Goal: Task Accomplishment & Management: Manage account settings

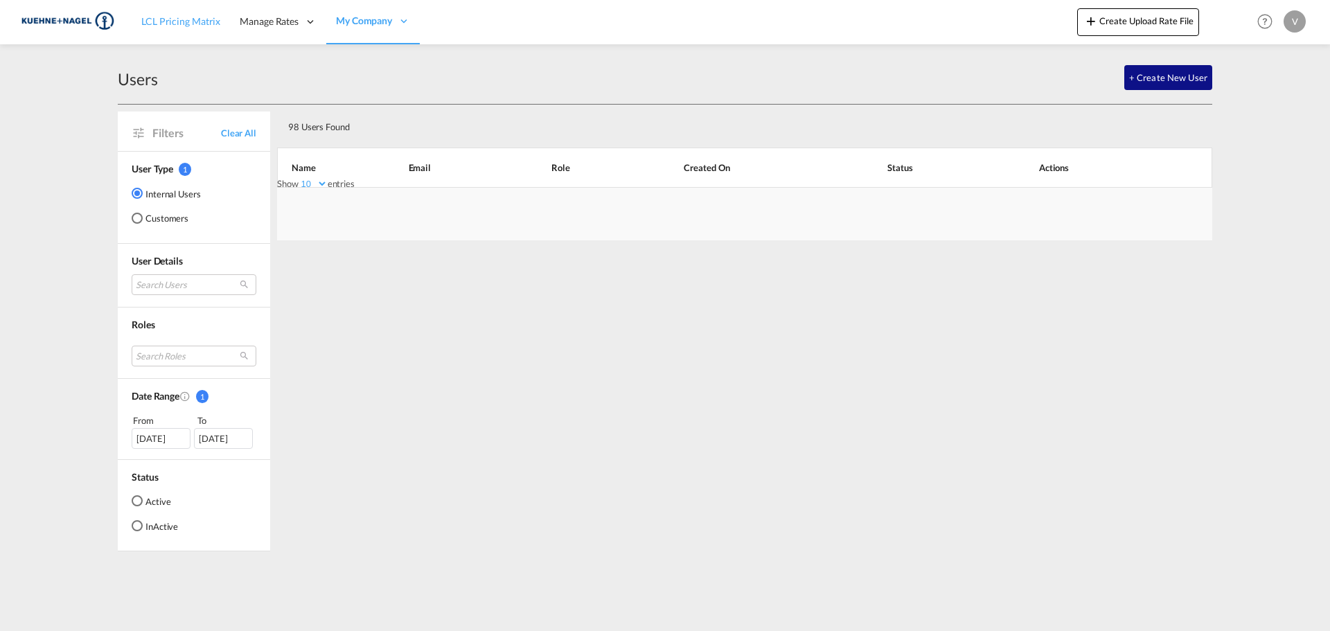
click at [173, 17] on span "LCL Pricing Matrix" at bounding box center [180, 21] width 79 height 12
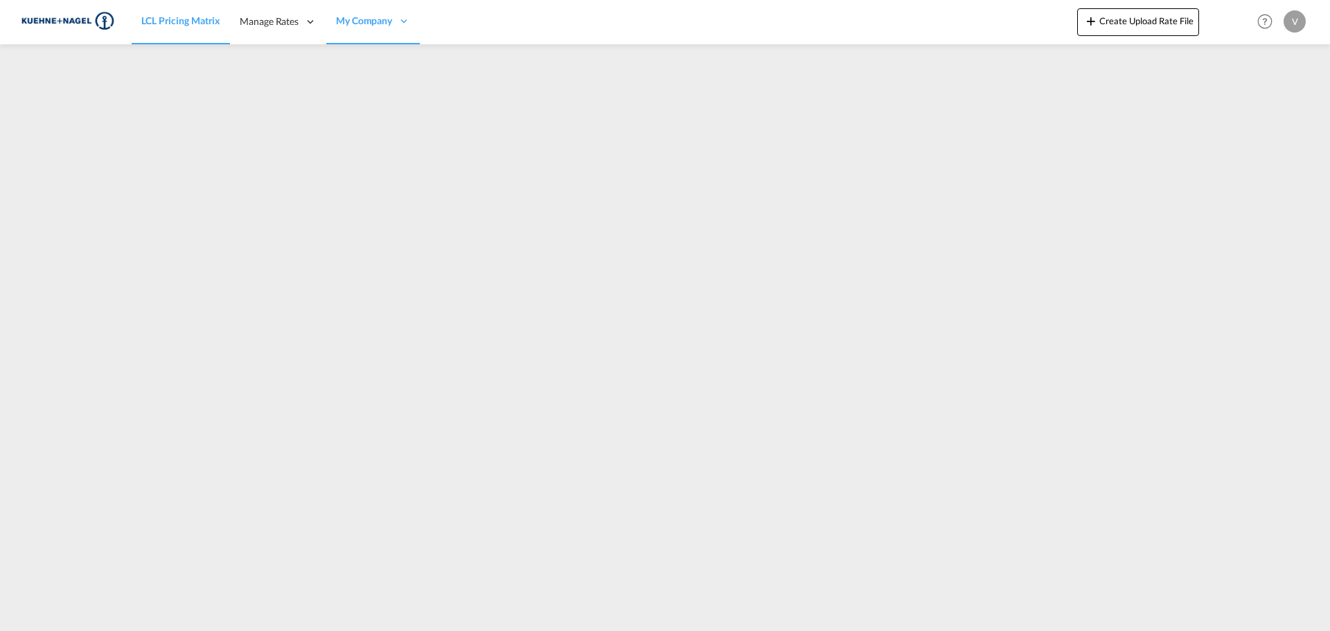
drag, startPoint x: 497, startPoint y: 114, endPoint x: 701, endPoint y: 362, distance: 321.5
click at [0, 0] on span "Roles" at bounding box center [0, 0] width 0 height 0
select select "10"
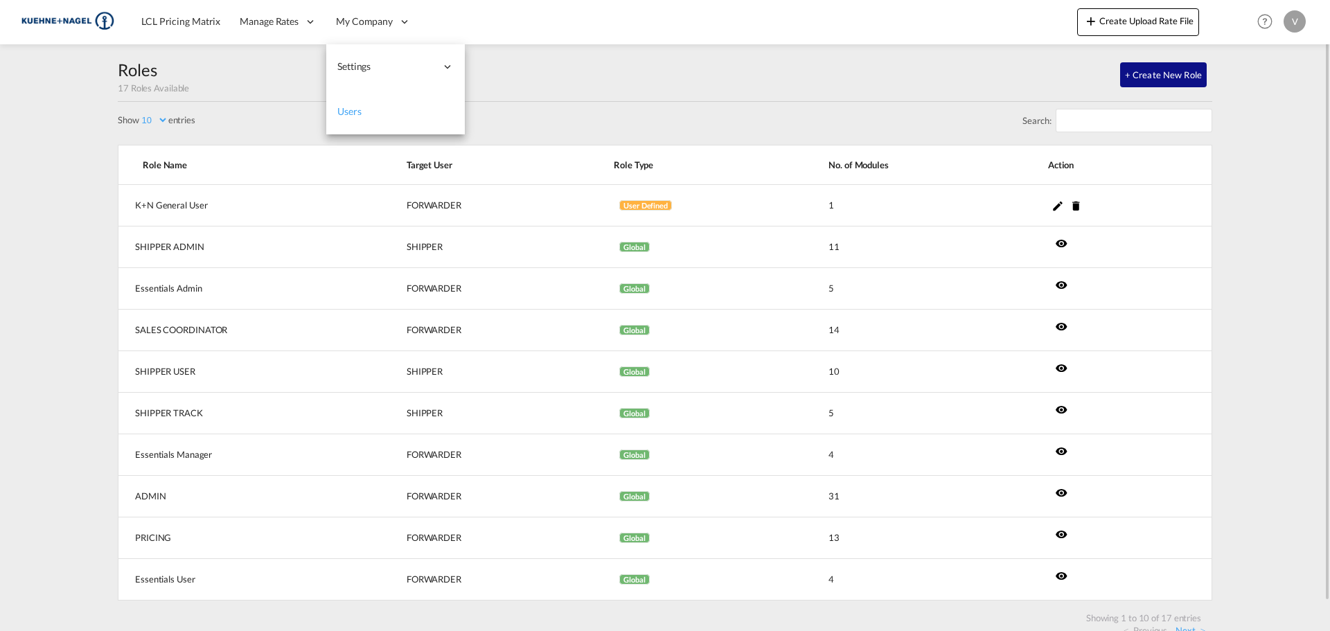
click at [346, 113] on span "Users" at bounding box center [349, 111] width 24 height 12
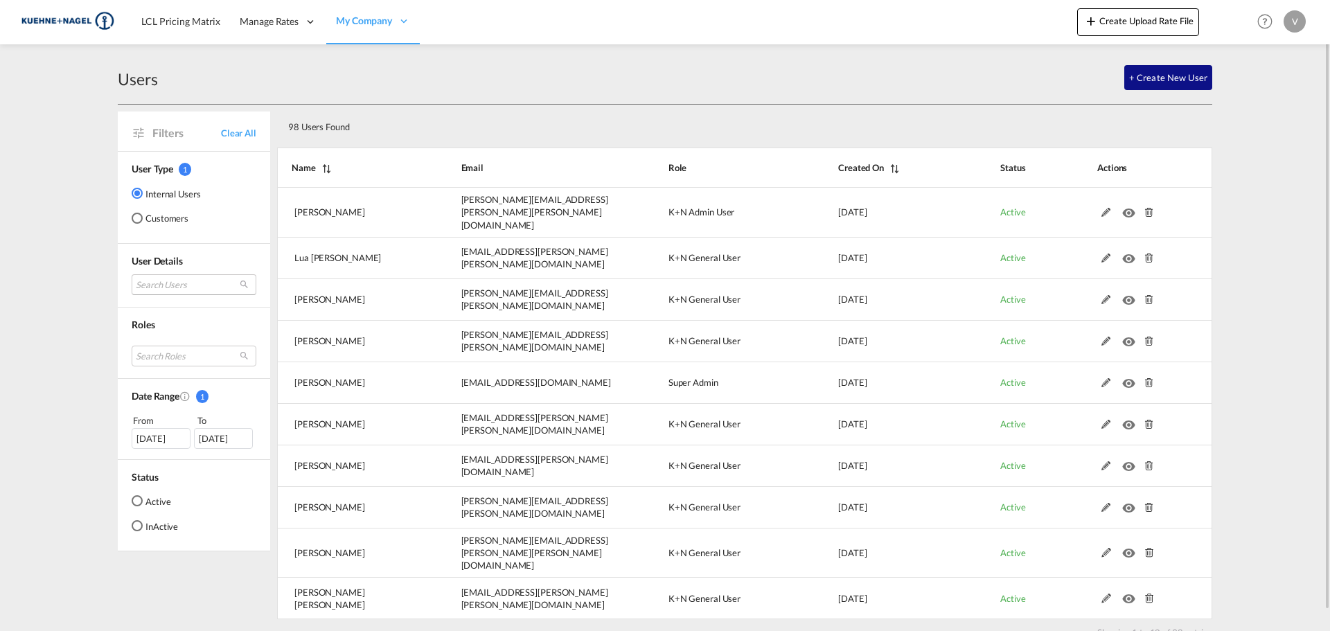
click at [175, 281] on md-select "Search Users [PERSON_NAME] [PERSON_NAME][EMAIL_ADDRESS][PERSON_NAME][PERSON_NAM…" at bounding box center [194, 284] width 125 height 21
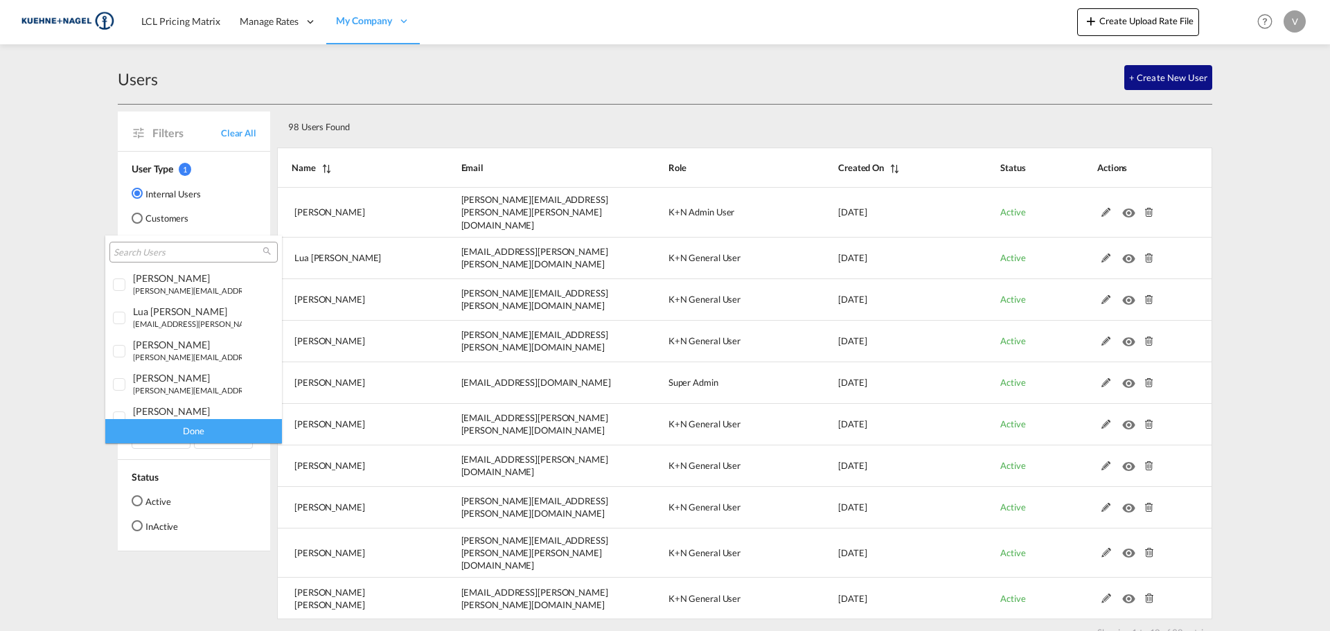
click at [179, 254] on input "search" at bounding box center [188, 253] width 149 height 12
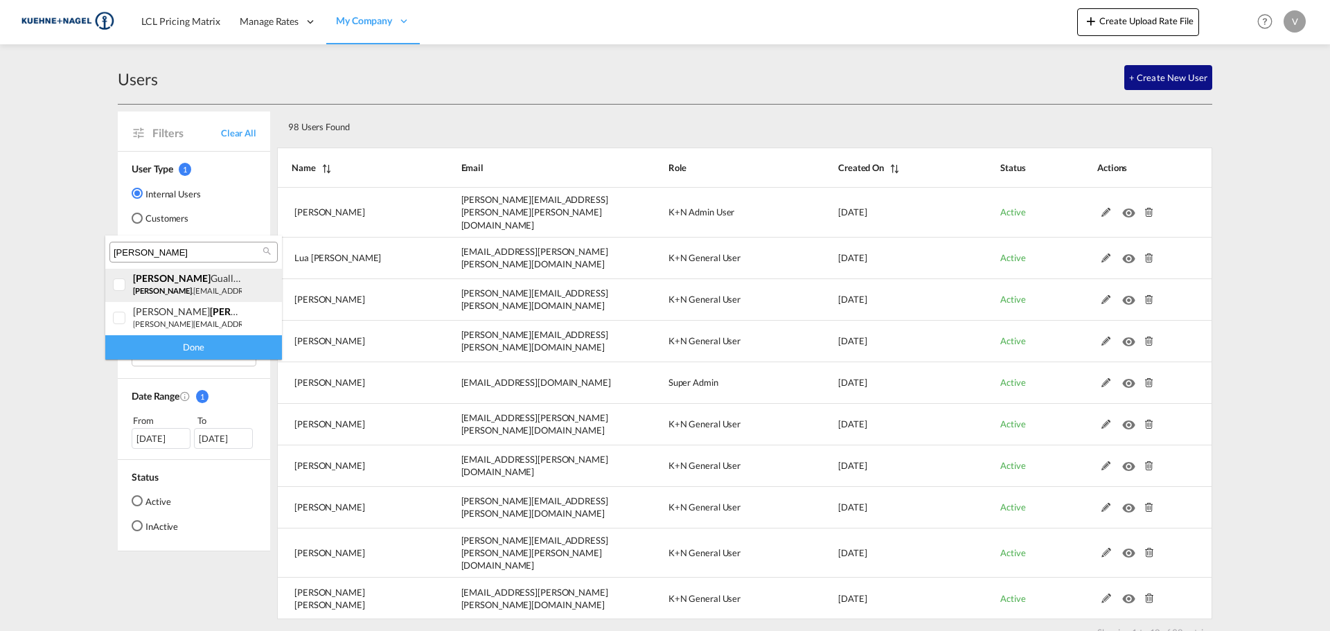
type input "[PERSON_NAME]"
click at [127, 282] on div at bounding box center [120, 286] width 14 height 14
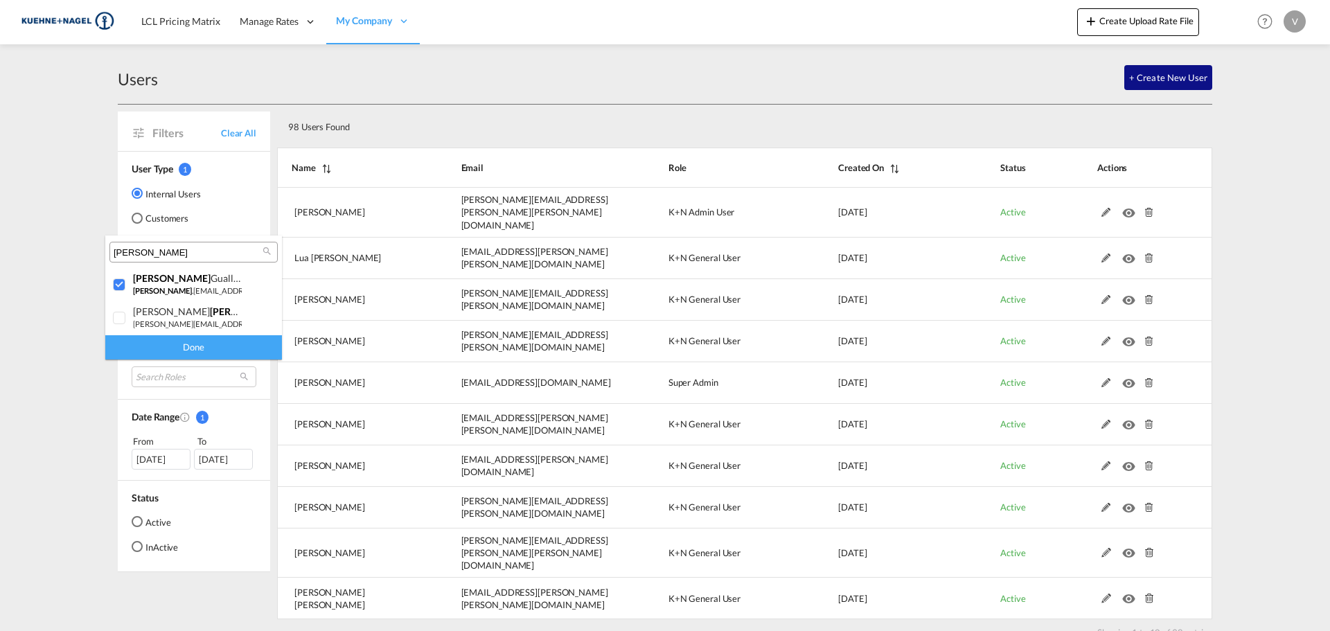
click at [251, 347] on div "Done" at bounding box center [193, 347] width 177 height 24
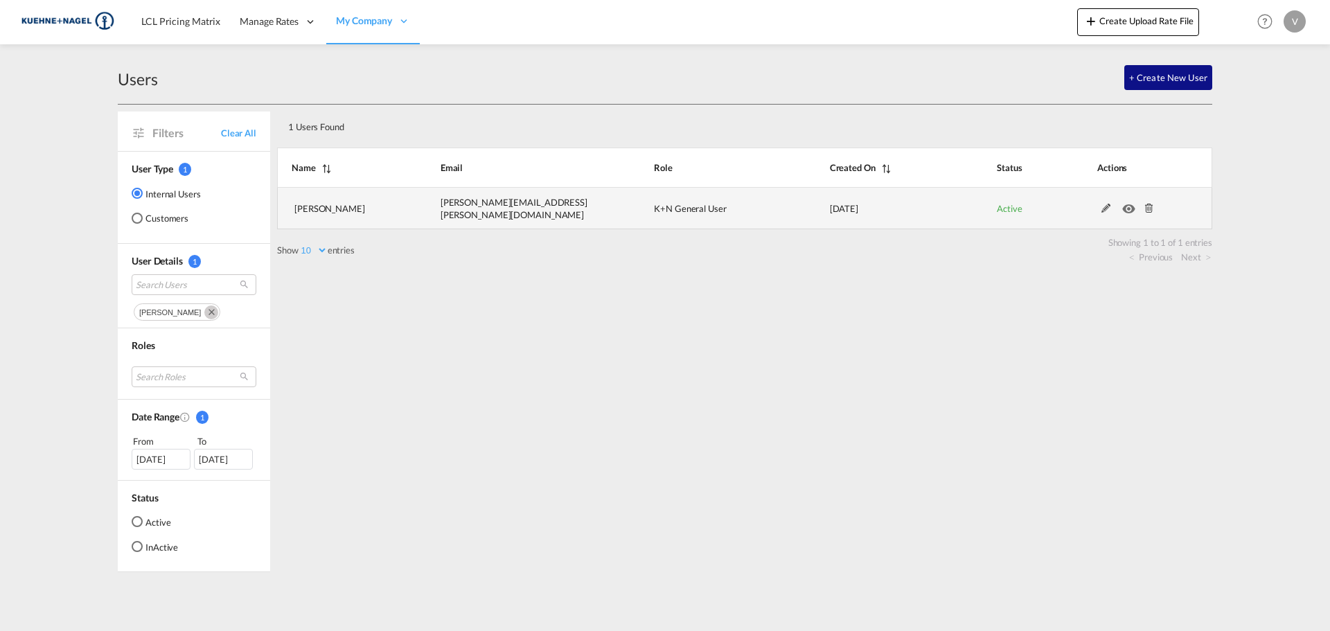
click at [1150, 208] on md-icon at bounding box center [1150, 209] width 18 height 10
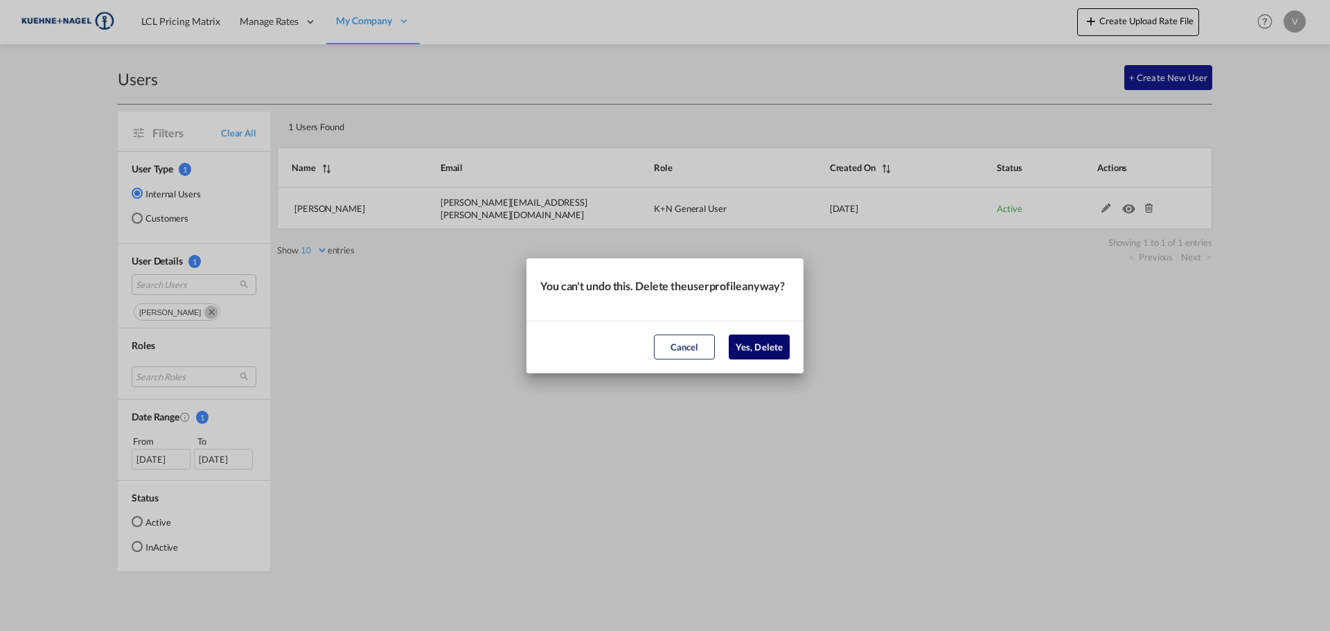
click at [755, 355] on button "Yes, Delete" at bounding box center [759, 347] width 61 height 25
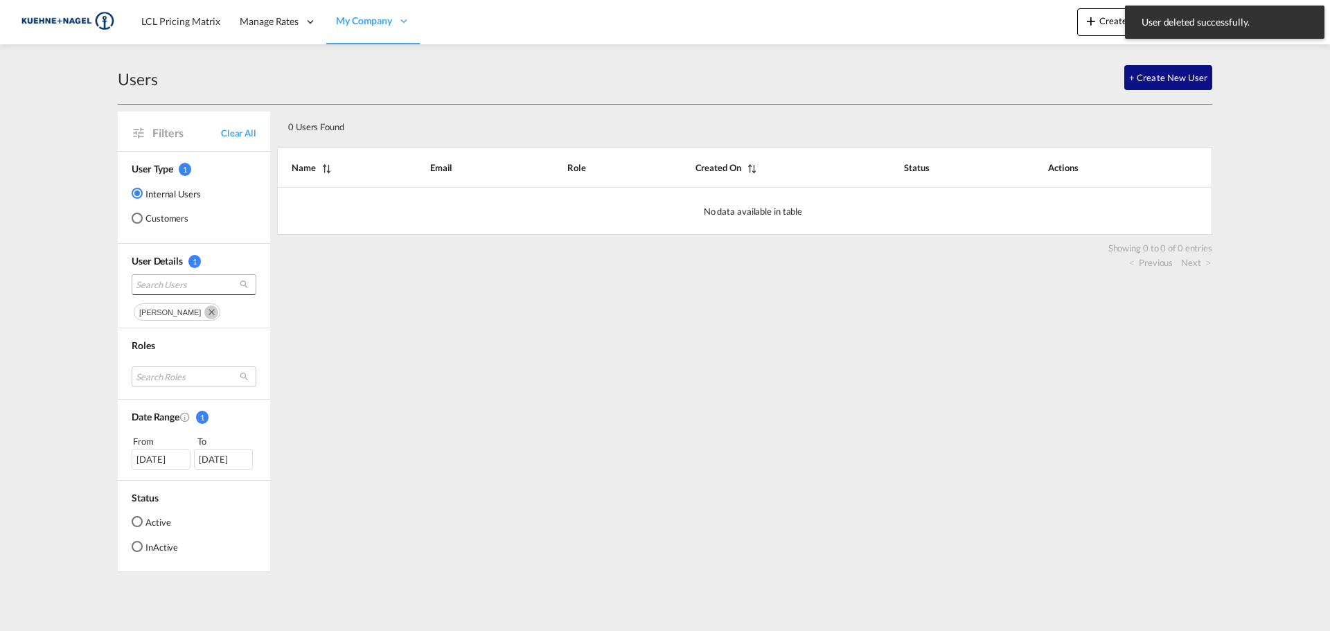
click at [151, 281] on span "Search Users" at bounding box center [183, 285] width 94 height 12
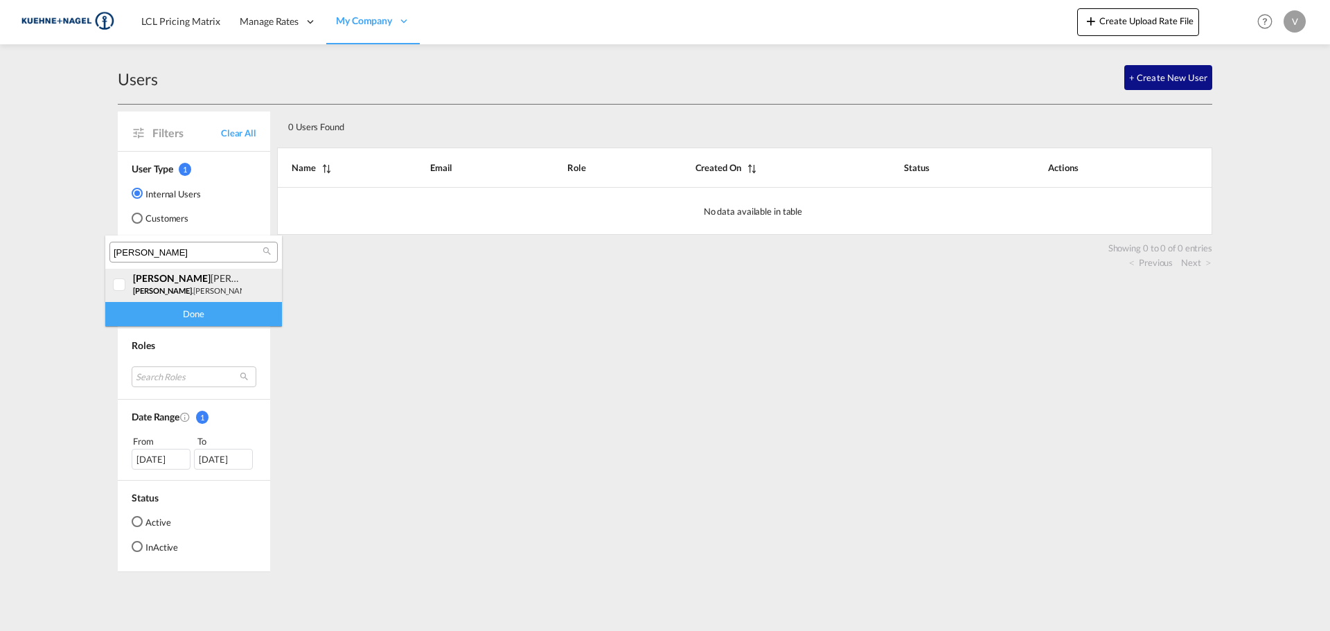
type input "[PERSON_NAME]"
click at [210, 285] on div "[PERSON_NAME] [PERSON_NAME] .[PERSON_NAME][EMAIL_ADDRESS][PERSON_NAME][DOMAIN_N…" at bounding box center [187, 284] width 109 height 24
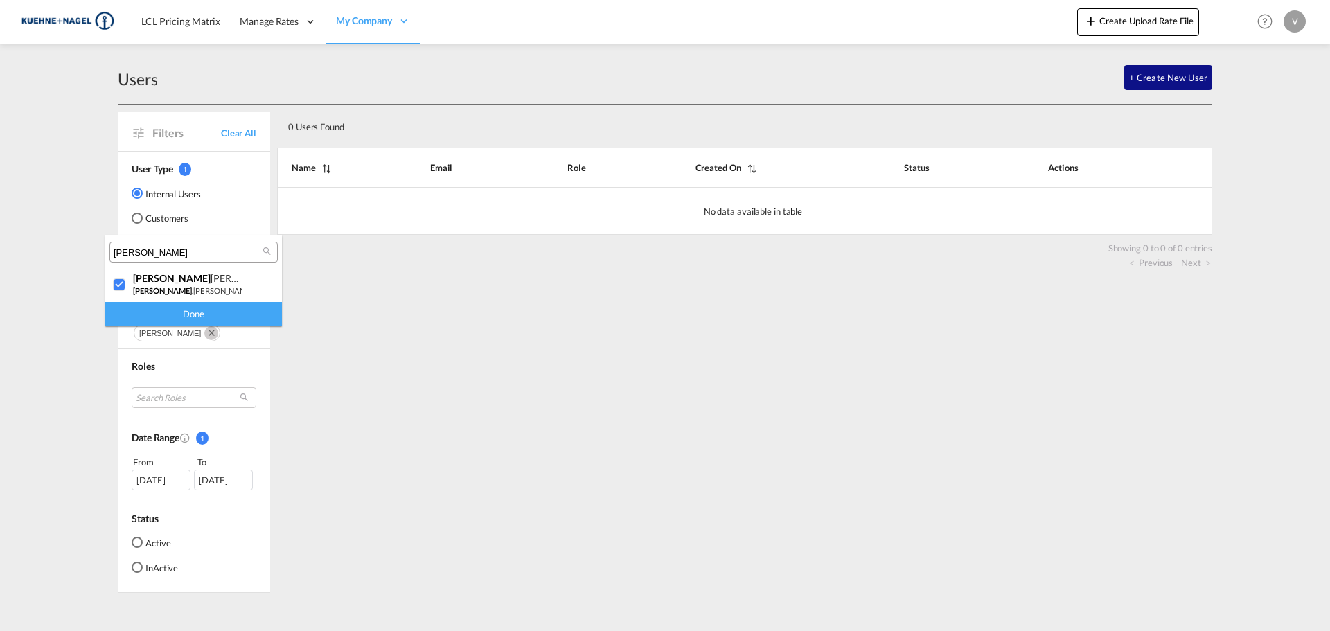
click at [195, 322] on div "Done" at bounding box center [193, 314] width 177 height 24
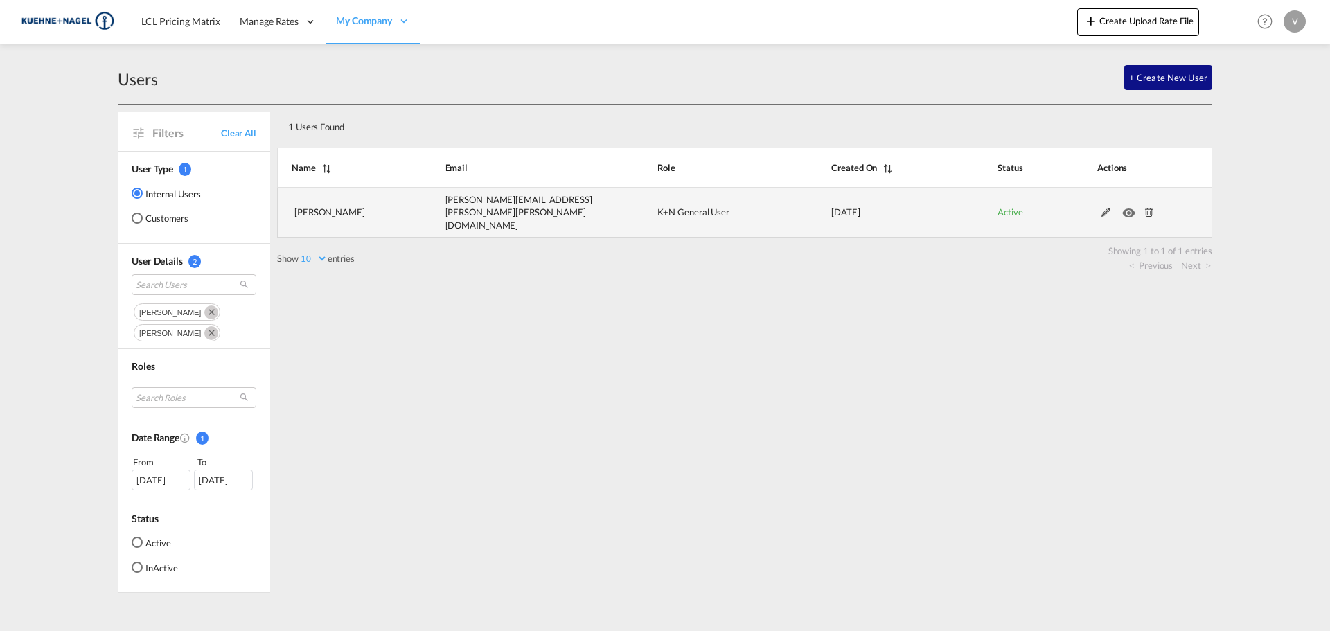
click at [1154, 211] on md-icon at bounding box center [1150, 213] width 18 height 10
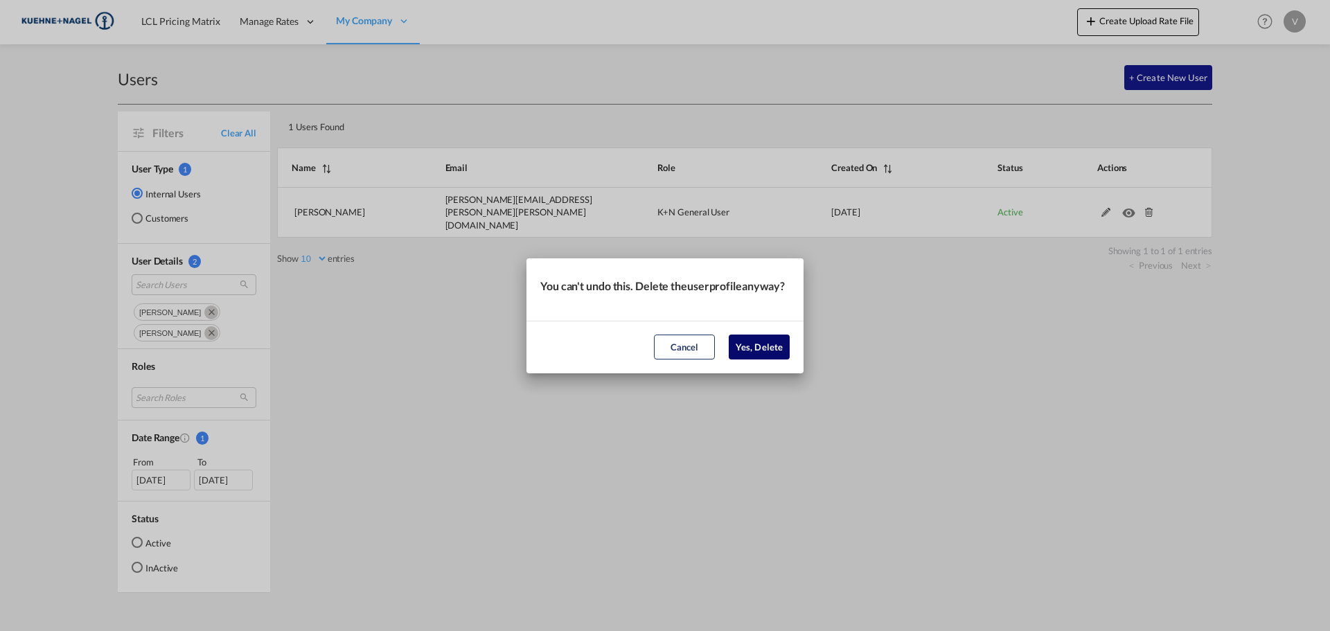
click at [757, 343] on button "Yes, Delete" at bounding box center [759, 347] width 61 height 25
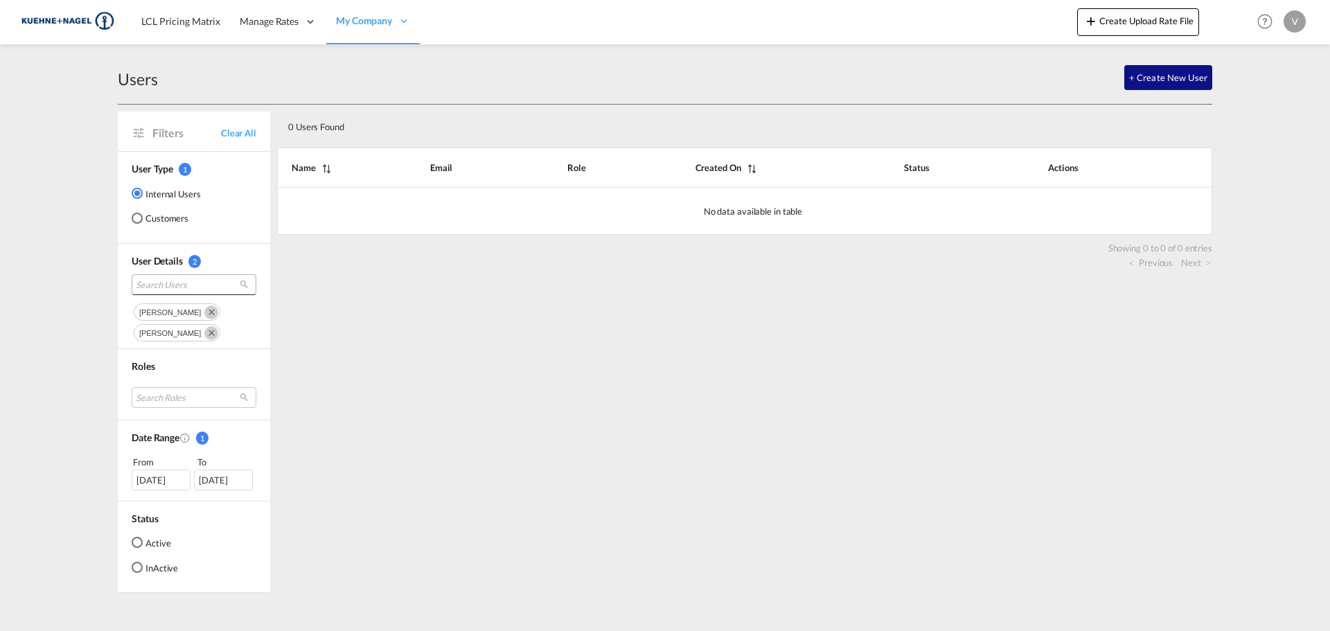
click at [191, 285] on span "Search Users" at bounding box center [183, 285] width 94 height 12
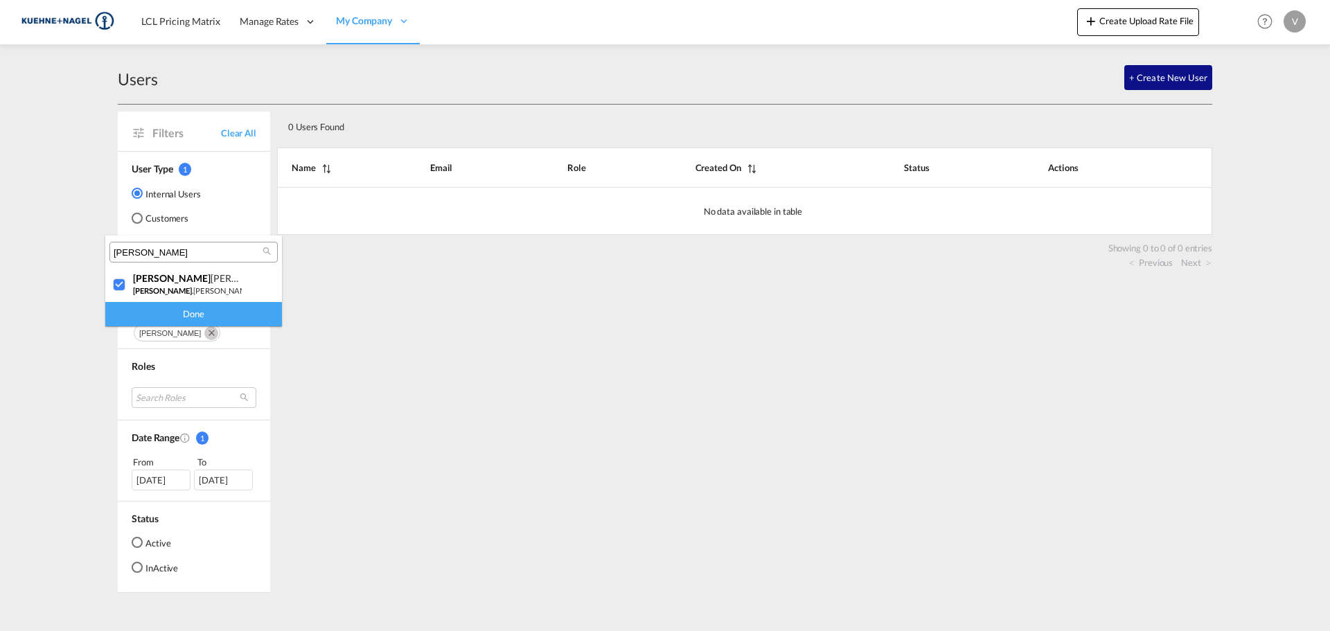
type md-option "[object Object]"
click at [209, 245] on div "[PERSON_NAME]" at bounding box center [193, 252] width 168 height 21
type input "f"
type input "[PERSON_NAME]"
click at [127, 284] on div at bounding box center [120, 286] width 14 height 14
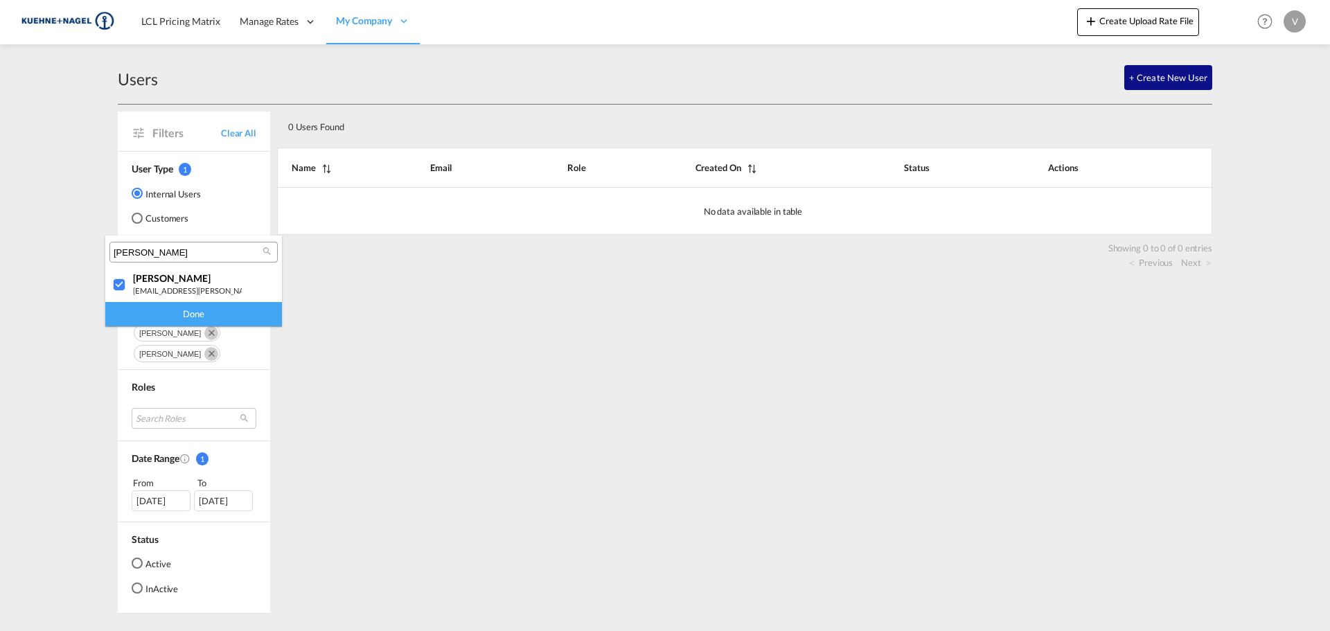
click at [216, 313] on div "Done" at bounding box center [193, 314] width 177 height 24
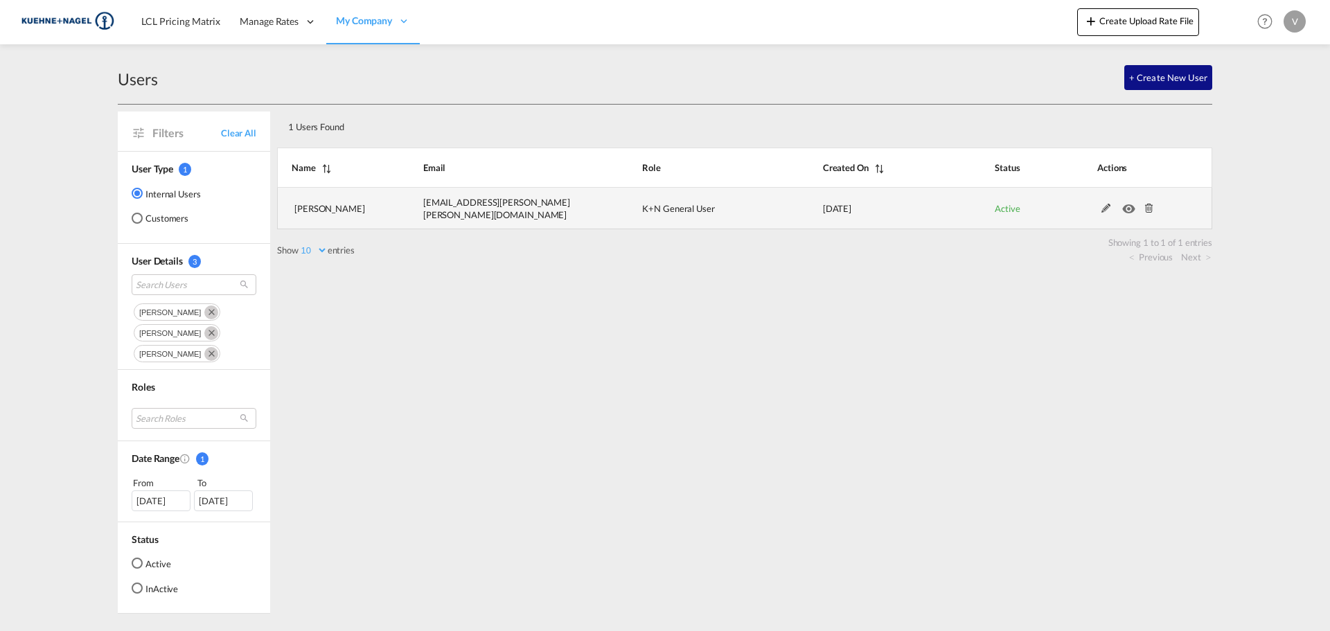
click at [1147, 206] on md-icon at bounding box center [1150, 209] width 18 height 10
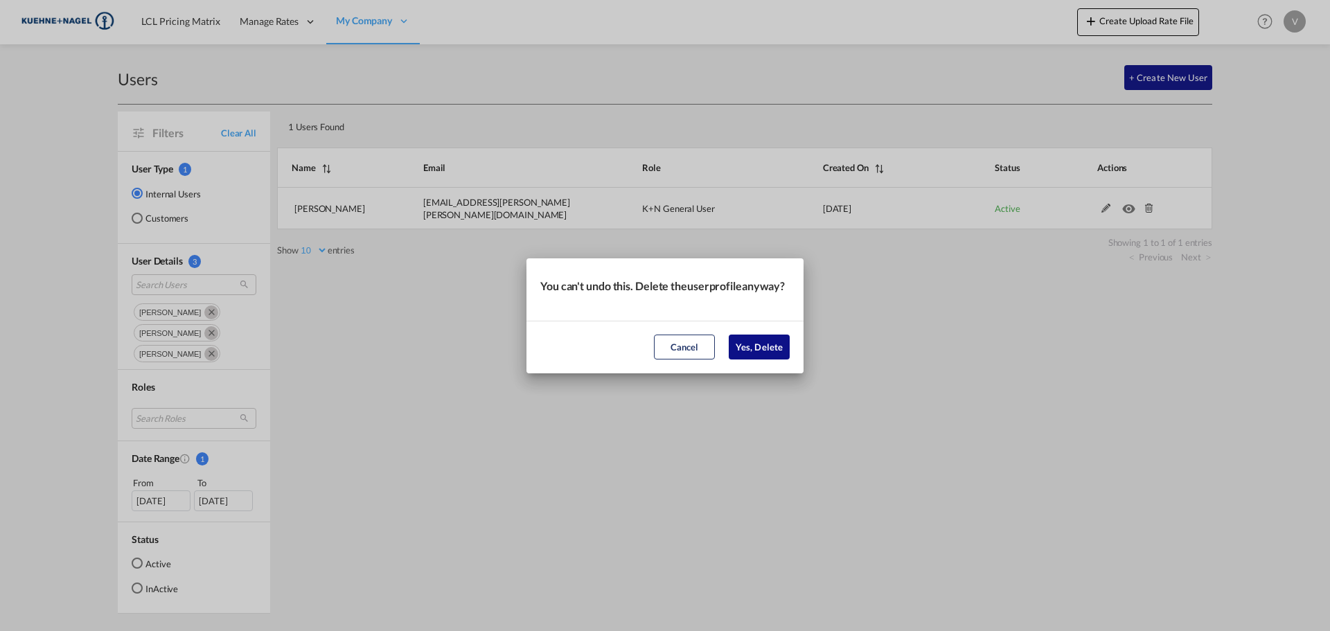
click at [791, 355] on md-dialog-actions "Cancel Yes, Delete" at bounding box center [665, 347] width 277 height 53
click at [778, 353] on button "Yes, Delete" at bounding box center [759, 347] width 61 height 25
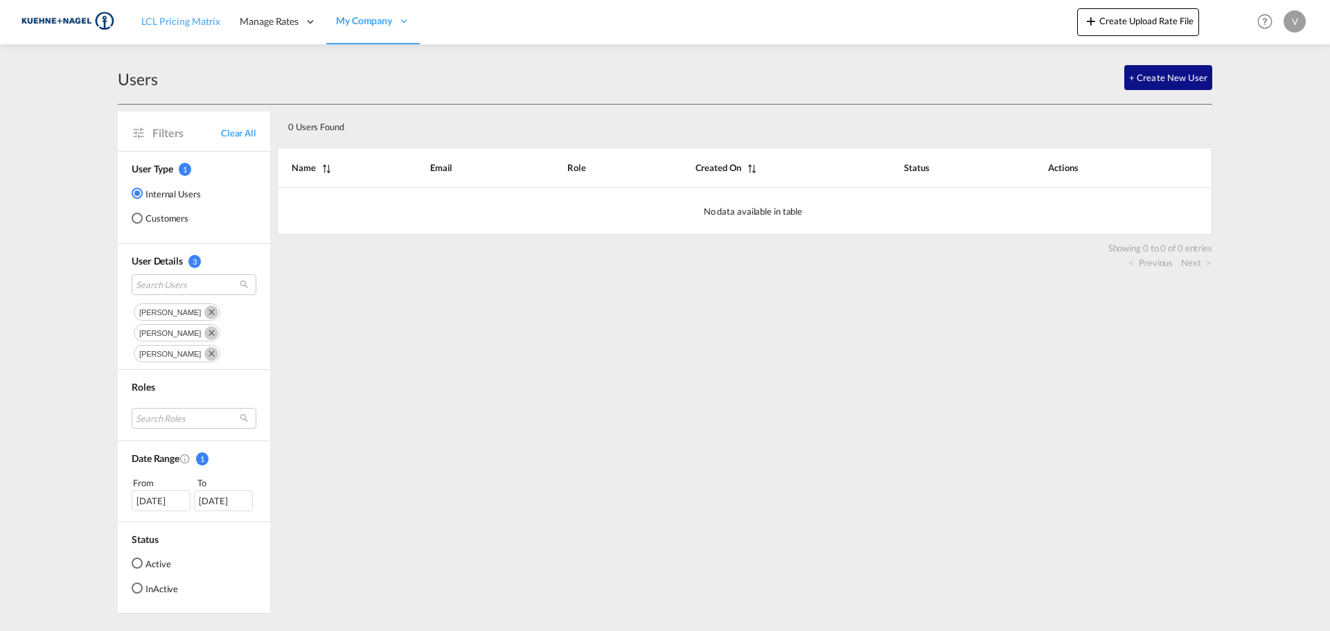
drag, startPoint x: 202, startPoint y: 30, endPoint x: 192, endPoint y: 16, distance: 16.9
click at [201, 28] on link "LCL Pricing Matrix" at bounding box center [181, 21] width 98 height 45
